Goal: Task Accomplishment & Management: Manage account settings

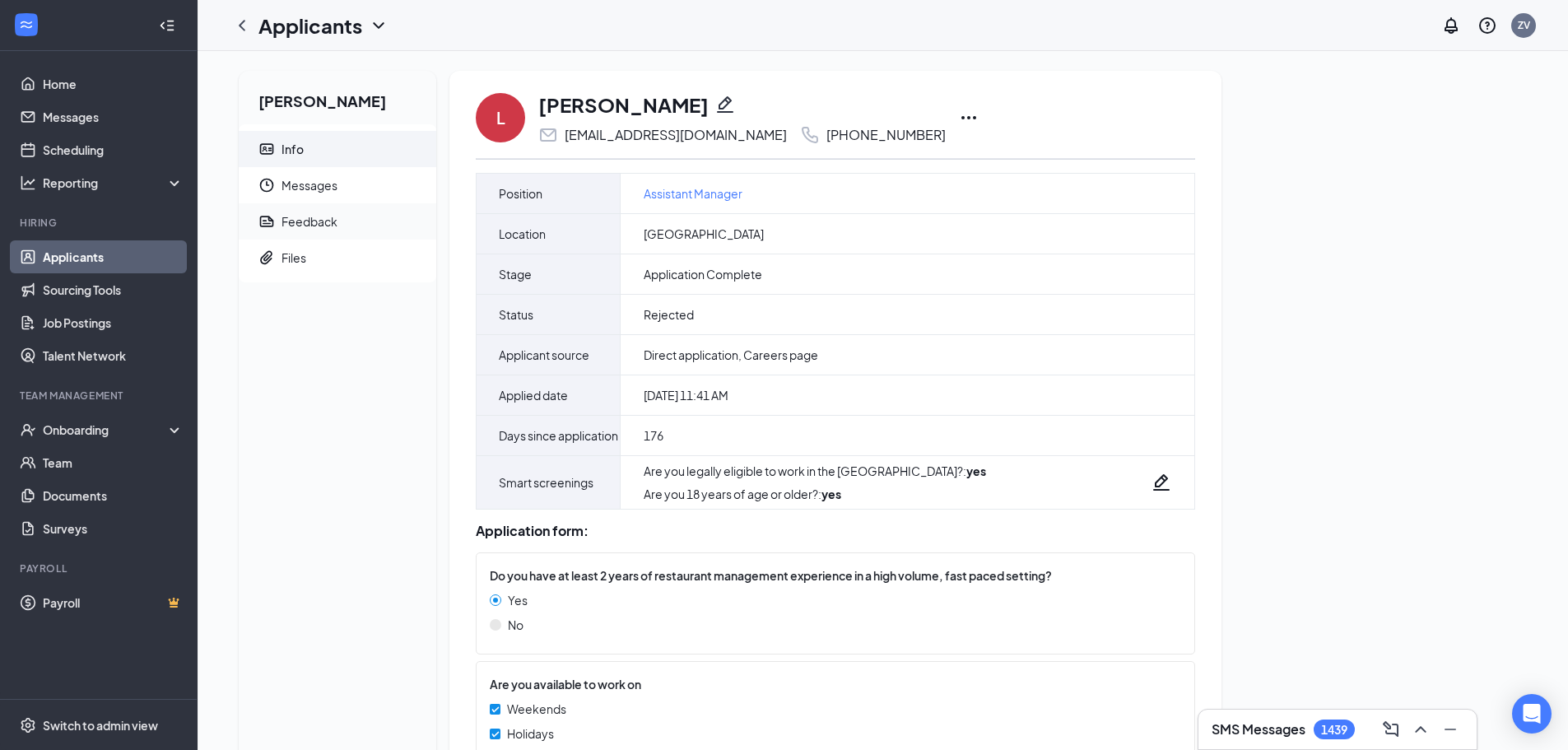
click at [363, 212] on span "Feedback" at bounding box center [352, 220] width 141 height 36
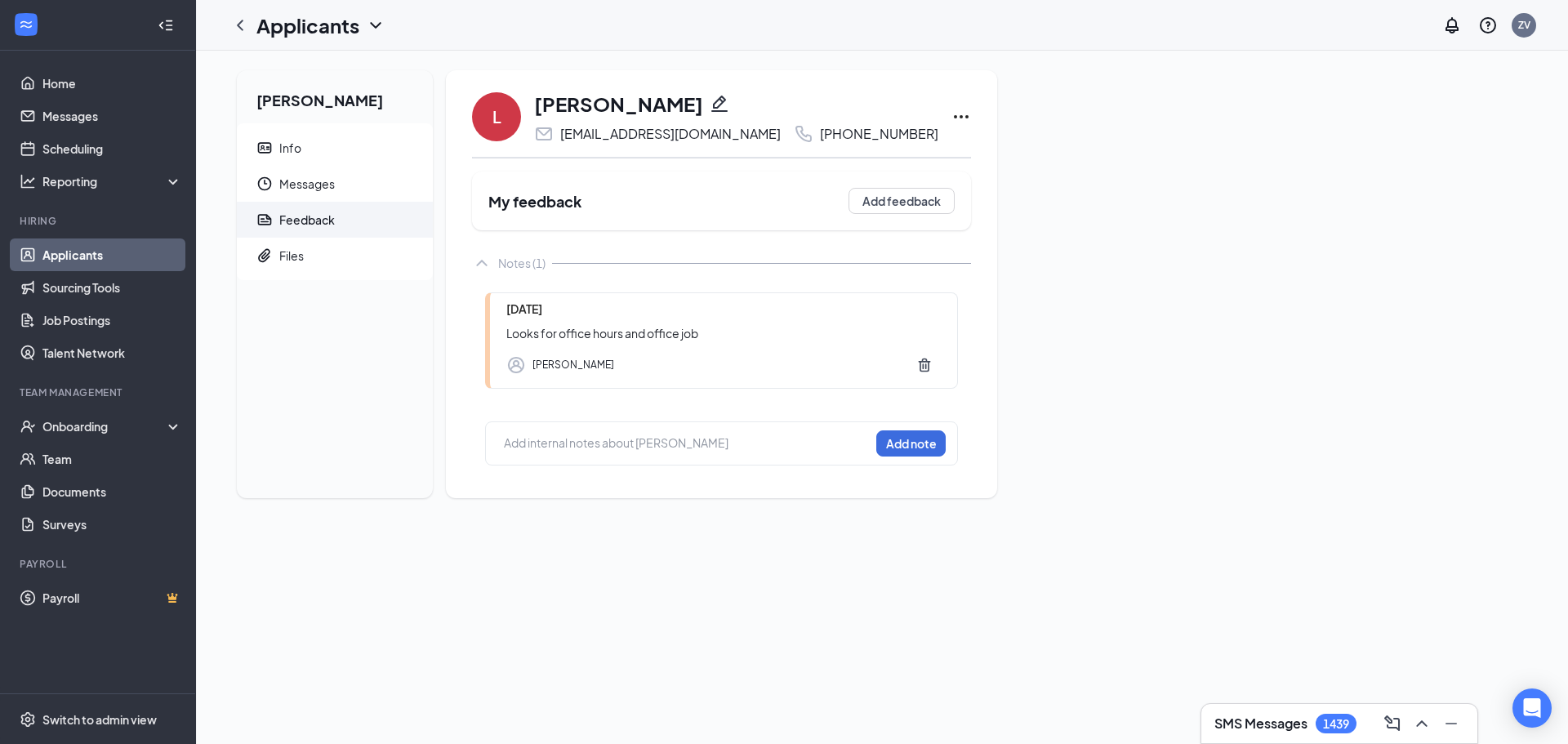
click at [119, 262] on link "Applicants" at bounding box center [112, 255] width 140 height 33
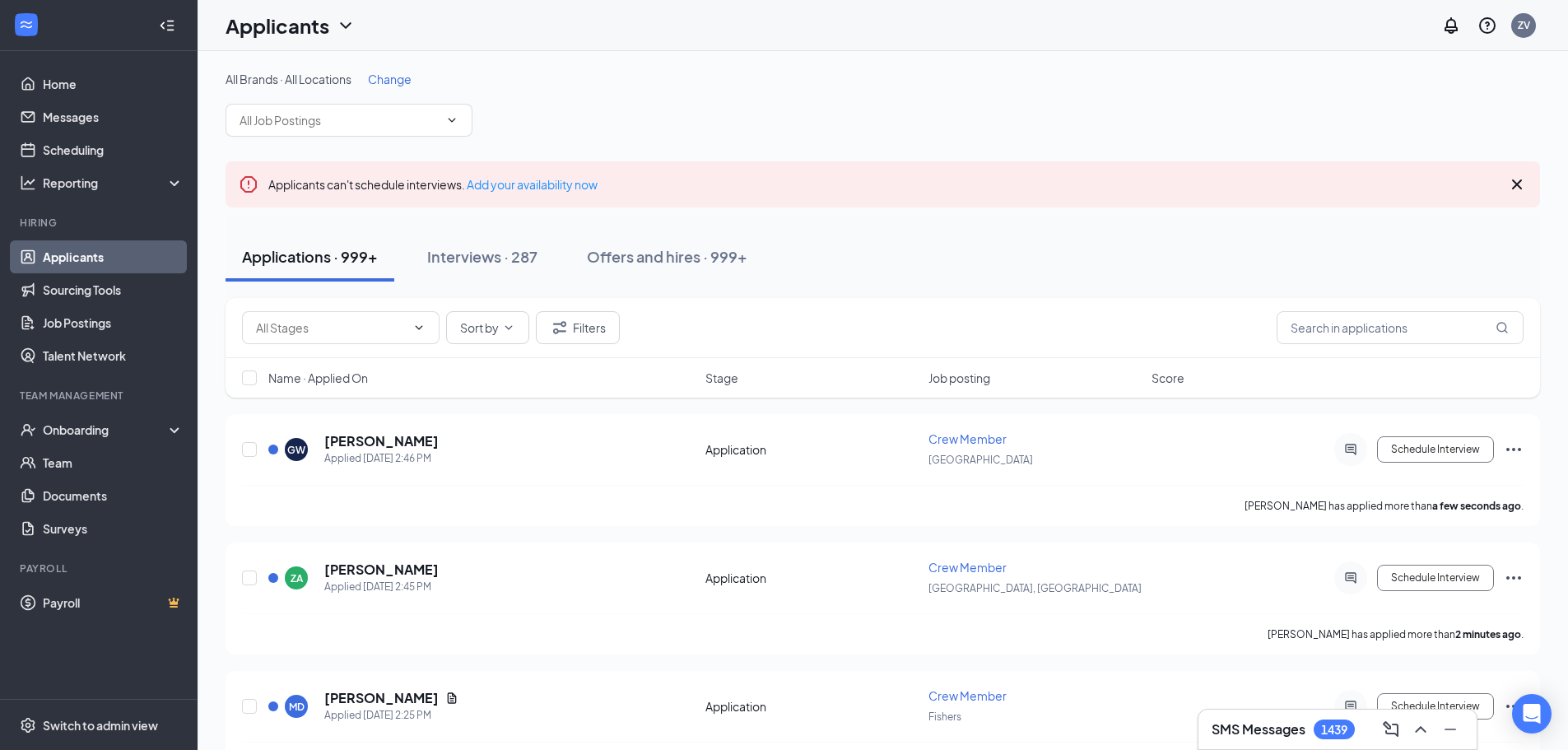
click at [400, 80] on span "Change" at bounding box center [390, 78] width 44 height 14
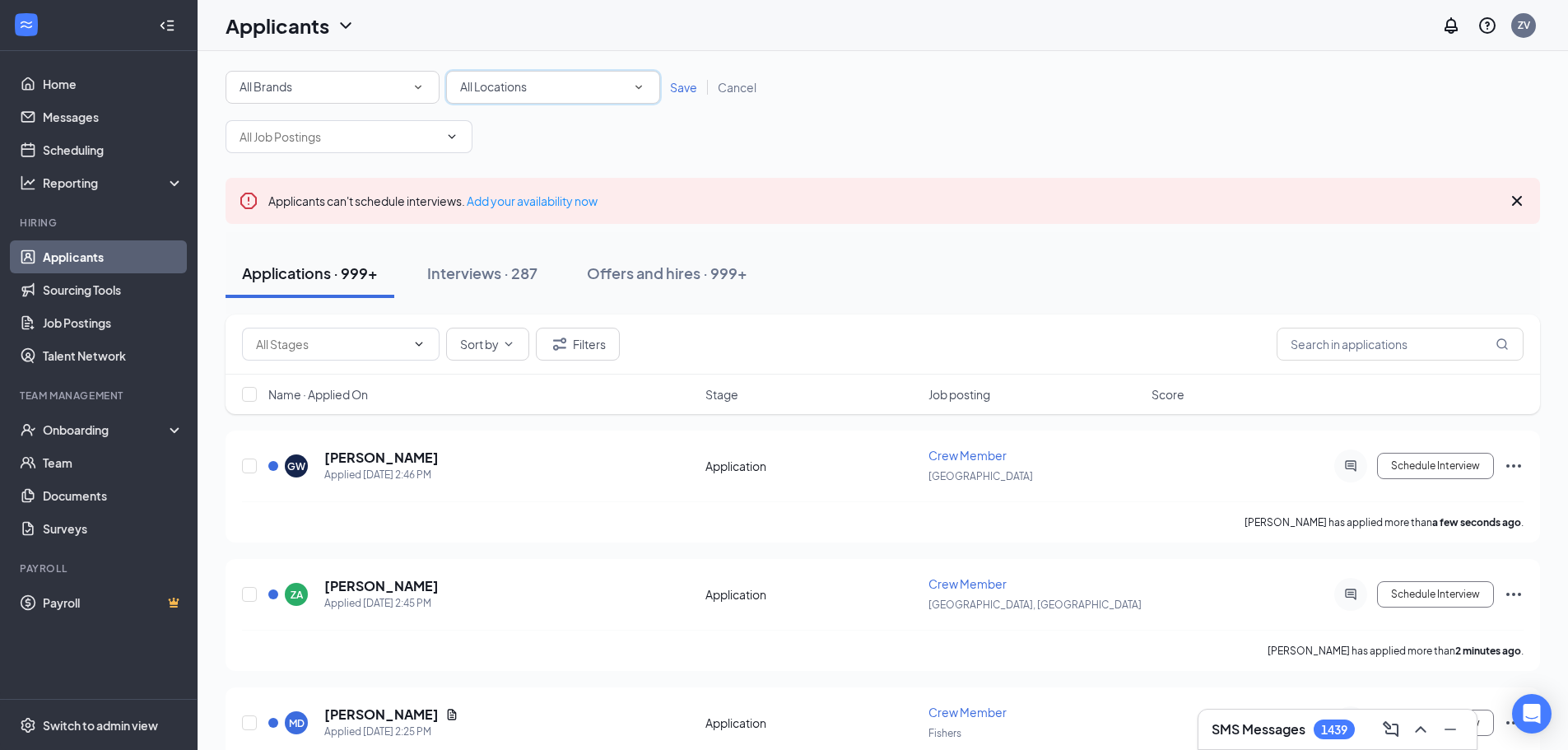
drag, startPoint x: 495, startPoint y: 81, endPoint x: 495, endPoint y: 92, distance: 11.0
click at [497, 81] on span "All Locations" at bounding box center [493, 86] width 67 height 14
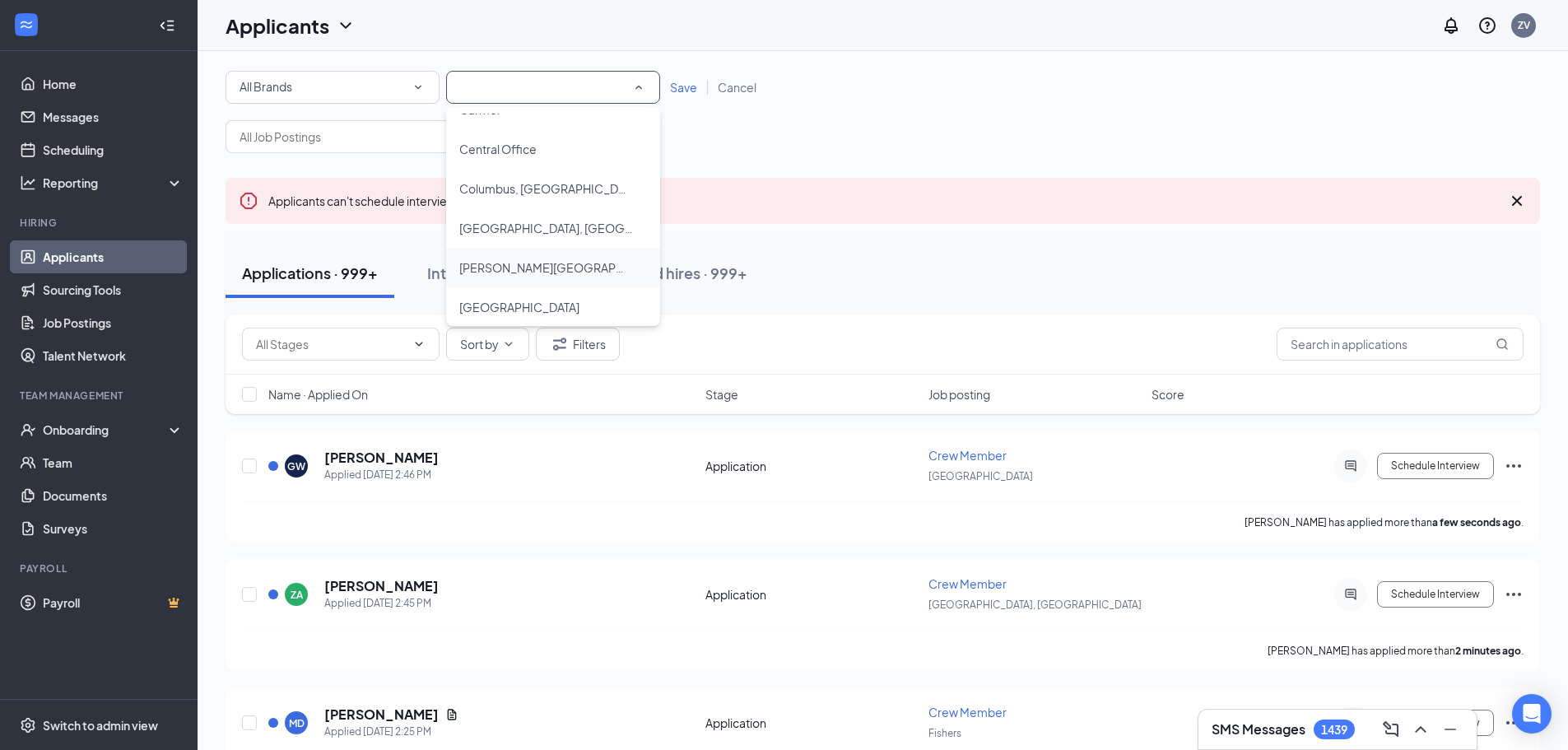
scroll to position [330, 0]
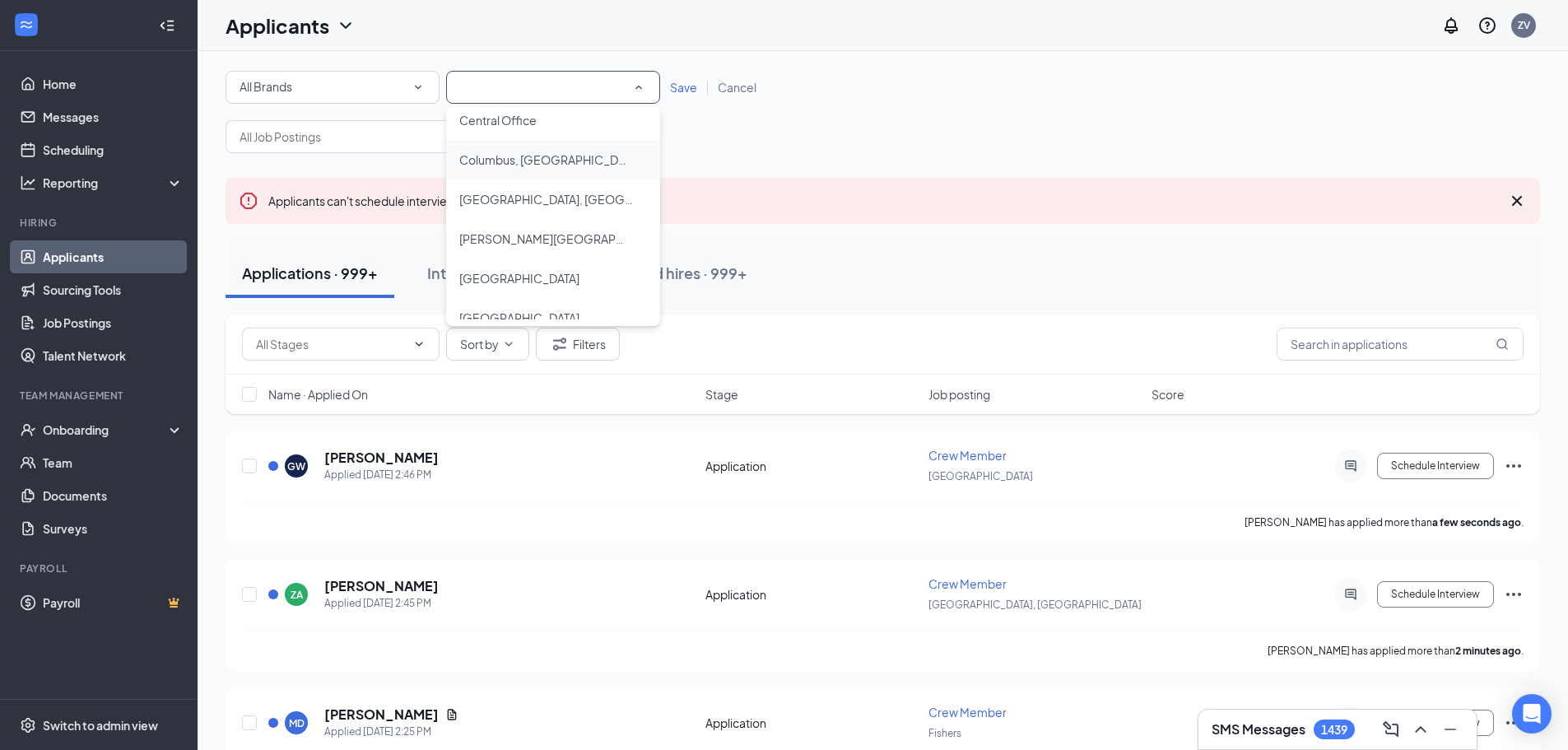
click at [542, 162] on div "Columbus, [GEOGRAPHIC_DATA]" at bounding box center [553, 159] width 188 height 19
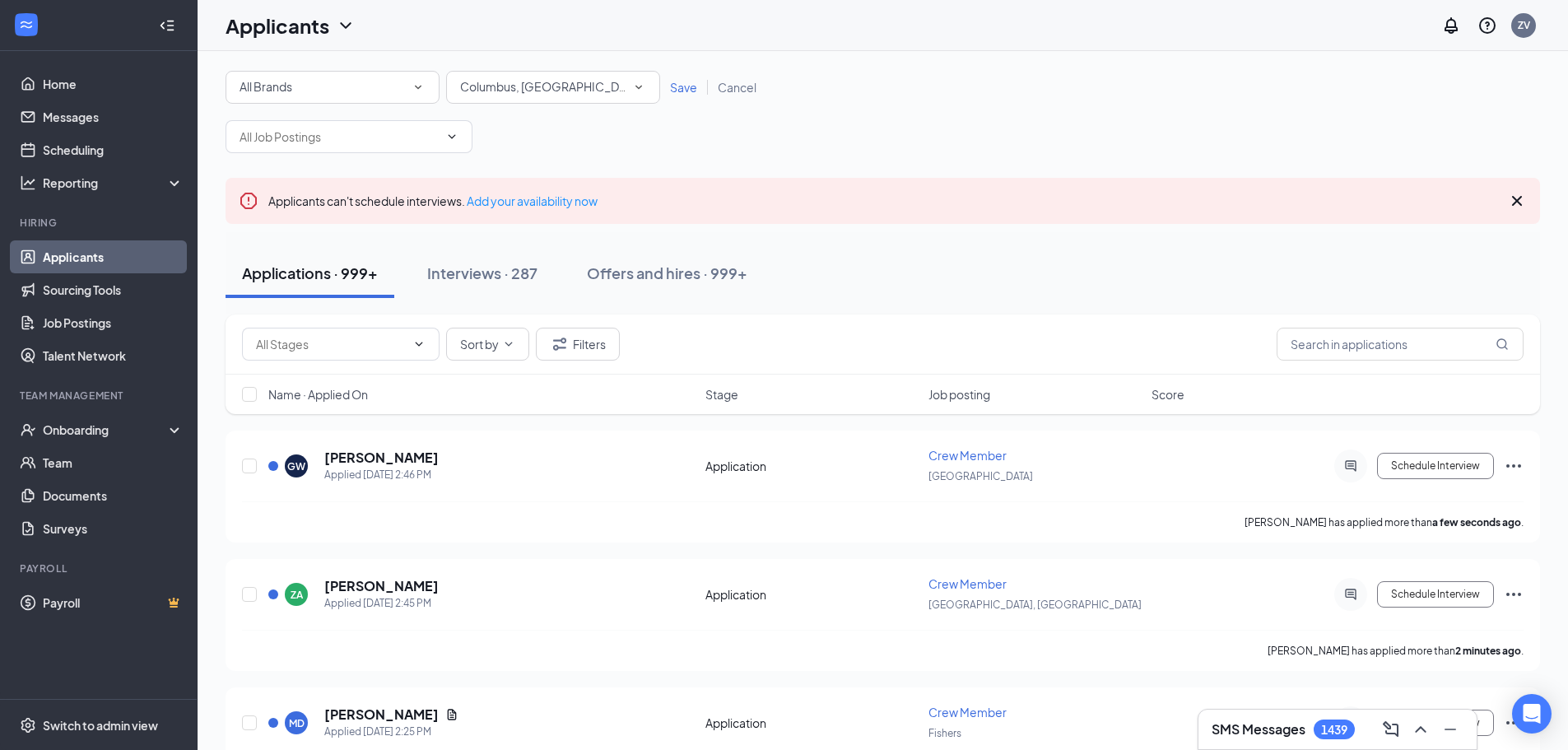
click at [670, 89] on link "Save" at bounding box center [683, 87] width 47 height 14
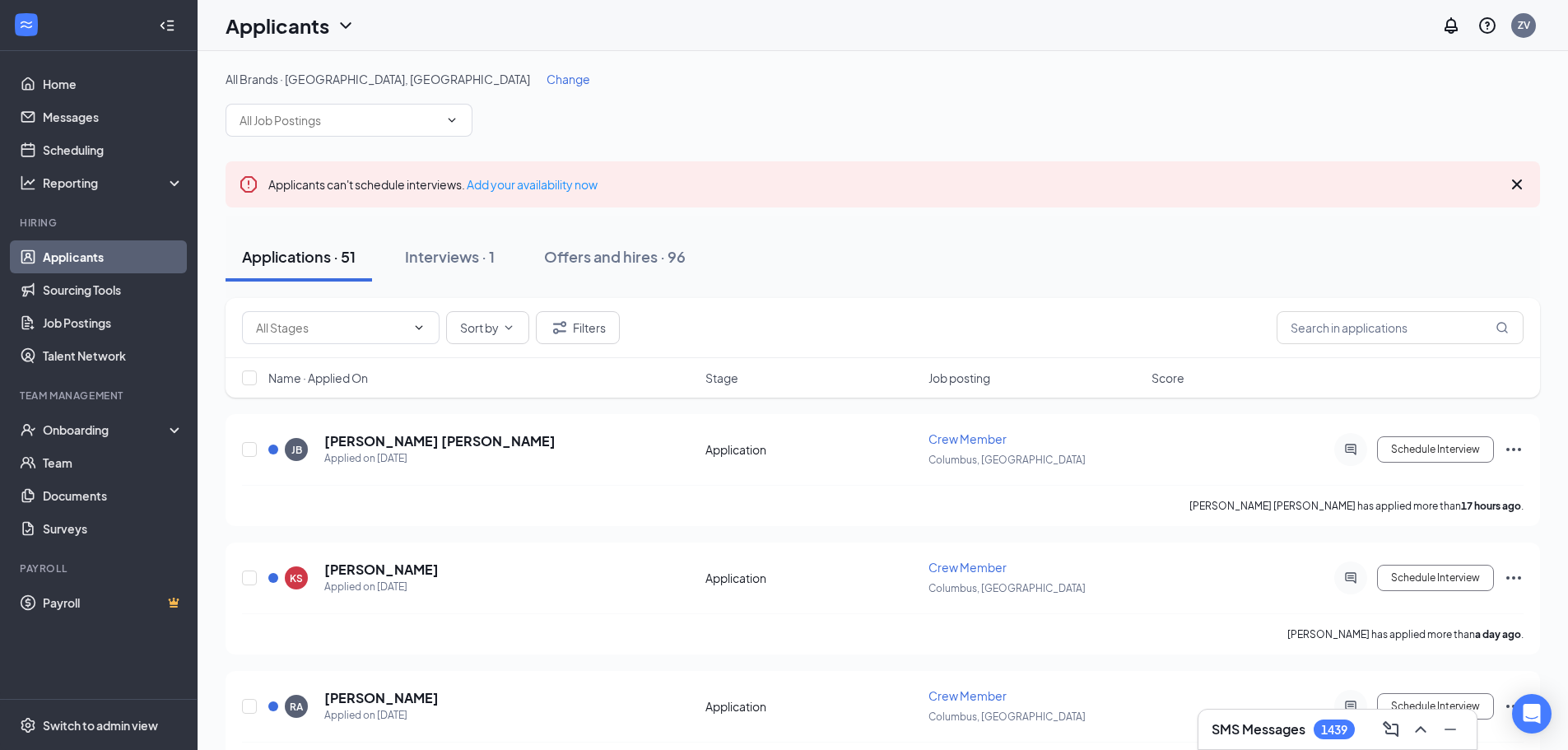
click at [547, 84] on span "Change" at bounding box center [568, 78] width 44 height 14
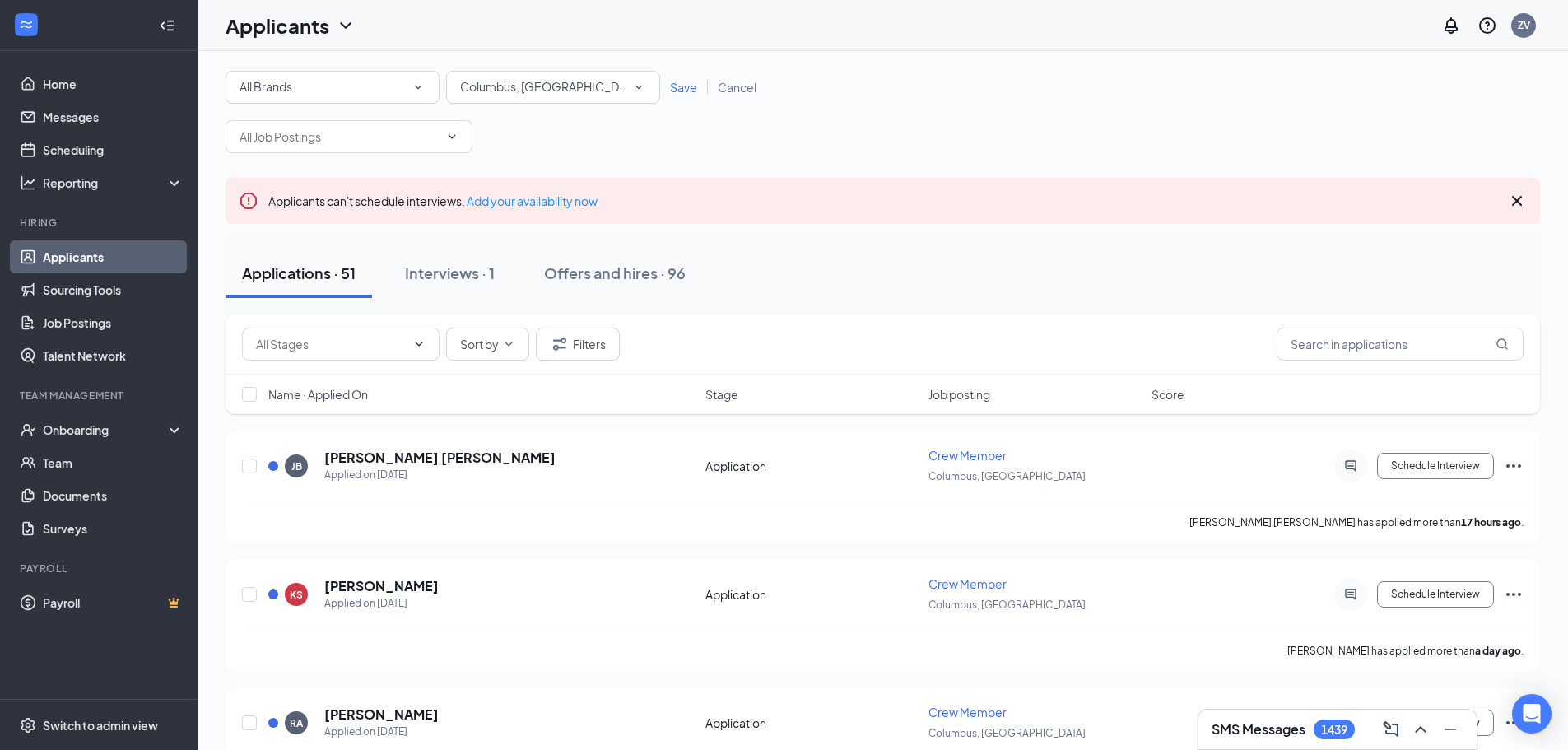
click at [480, 86] on span "Columbus, [GEOGRAPHIC_DATA]" at bounding box center [550, 86] width 181 height 14
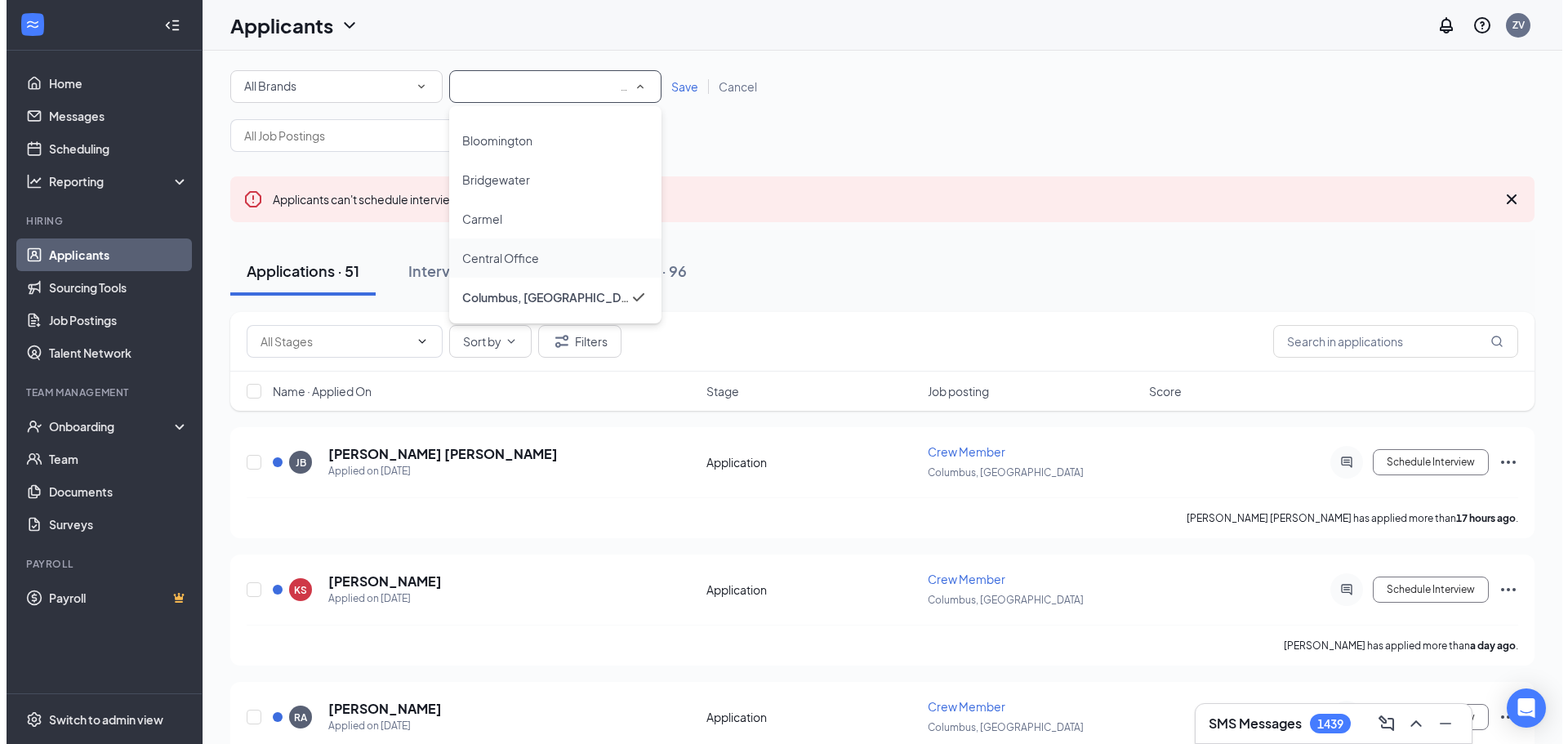
scroll to position [269, 0]
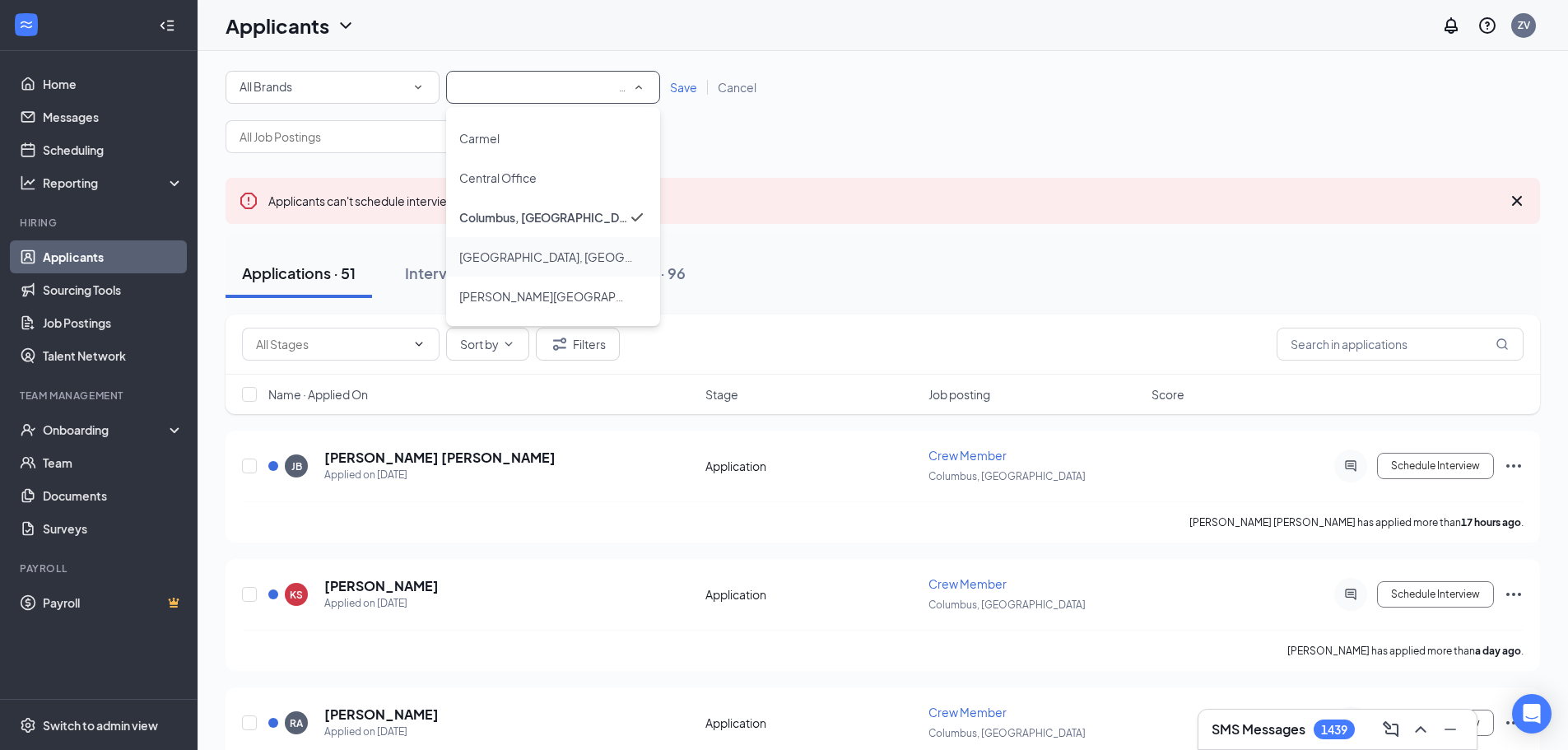
click at [491, 263] on span "[GEOGRAPHIC_DATA], [GEOGRAPHIC_DATA]" at bounding box center [582, 256] width 246 height 14
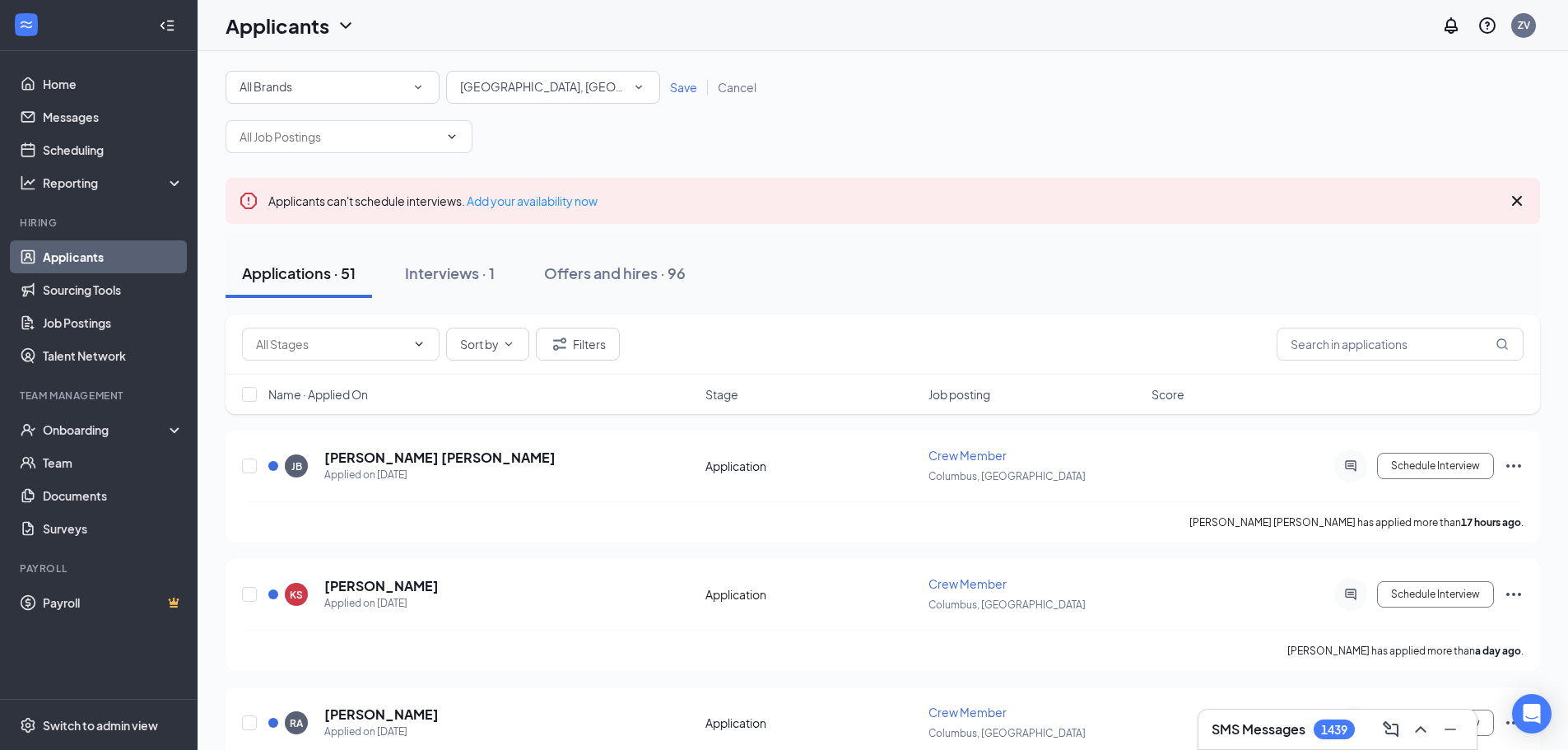
click at [684, 78] on div "All Brands All Brands All Locations [GEOGRAPHIC_DATA], [GEOGRAPHIC_DATA] Save C…" at bounding box center [883, 87] width 1315 height 33
click at [682, 84] on span "Save" at bounding box center [683, 87] width 27 height 14
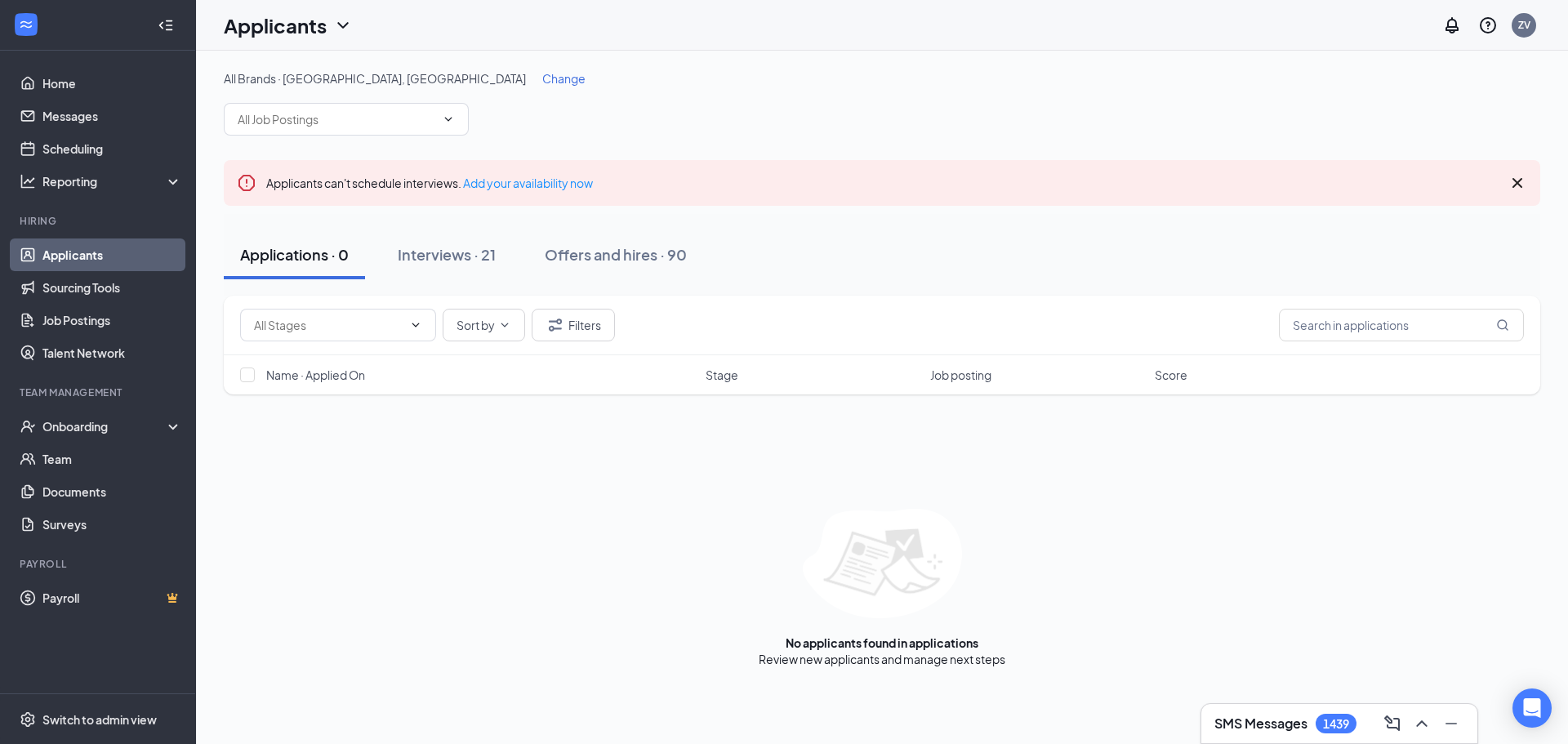
click at [411, 89] on div "All Brands · [GEOGRAPHIC_DATA], [GEOGRAPHIC_DATA] Change" at bounding box center [881, 103] width 1317 height 65
click at [543, 84] on span "Change" at bounding box center [564, 78] width 43 height 14
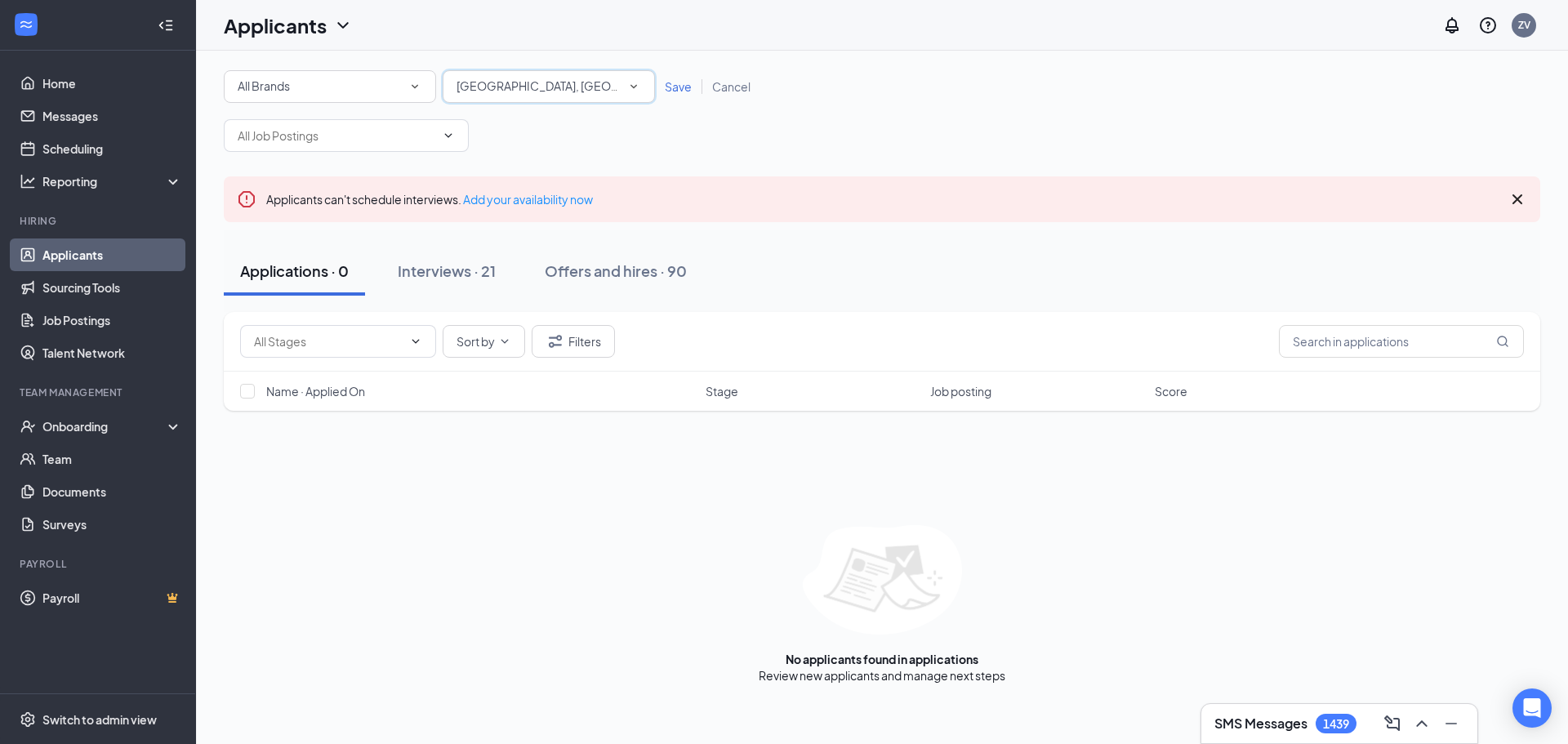
click at [499, 81] on span "[GEOGRAPHIC_DATA], [GEOGRAPHIC_DATA]" at bounding box center [578, 85] width 244 height 14
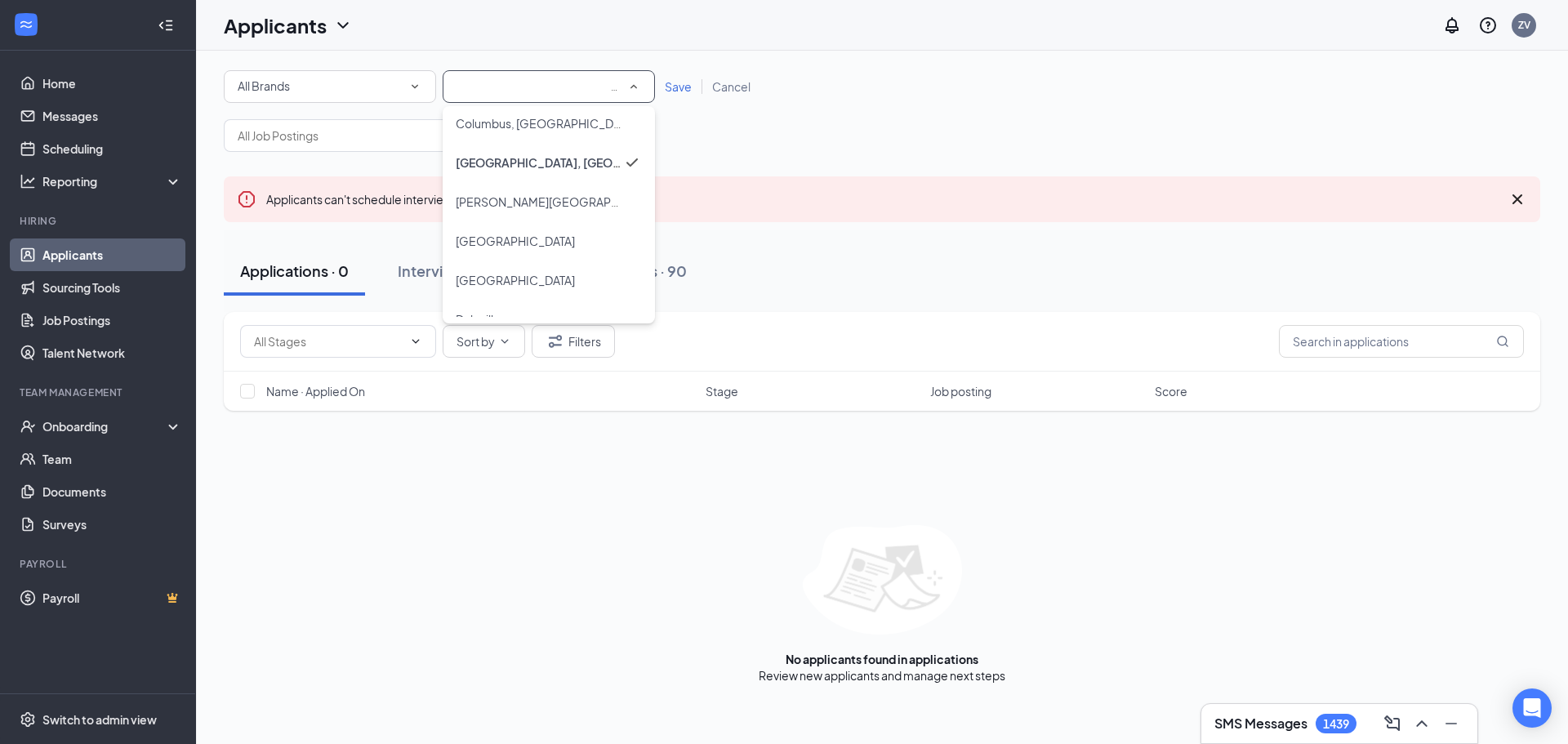
scroll to position [390, 0]
